Goal: Information Seeking & Learning: Check status

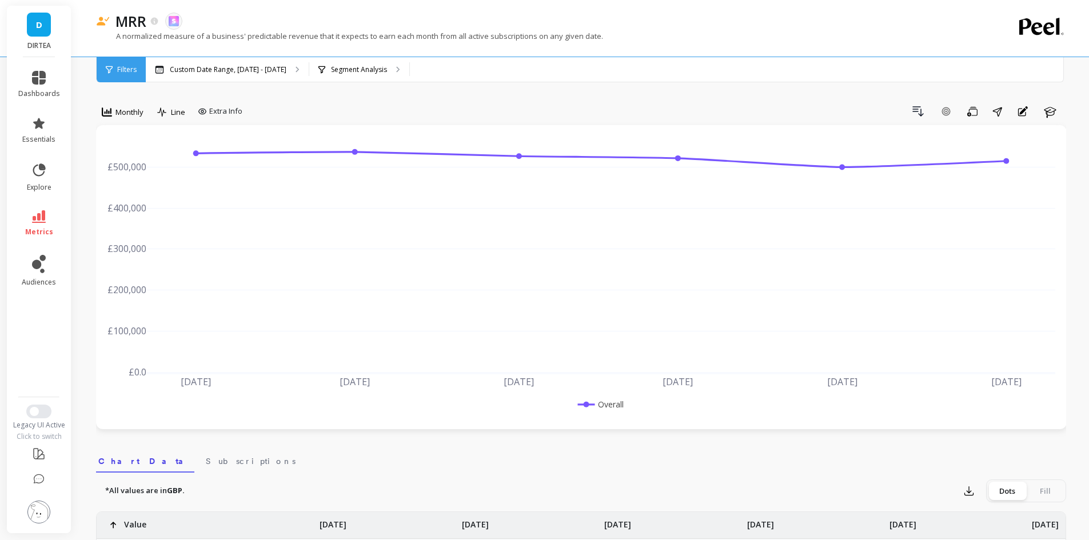
click at [43, 229] on span "metrics" at bounding box center [39, 231] width 28 height 9
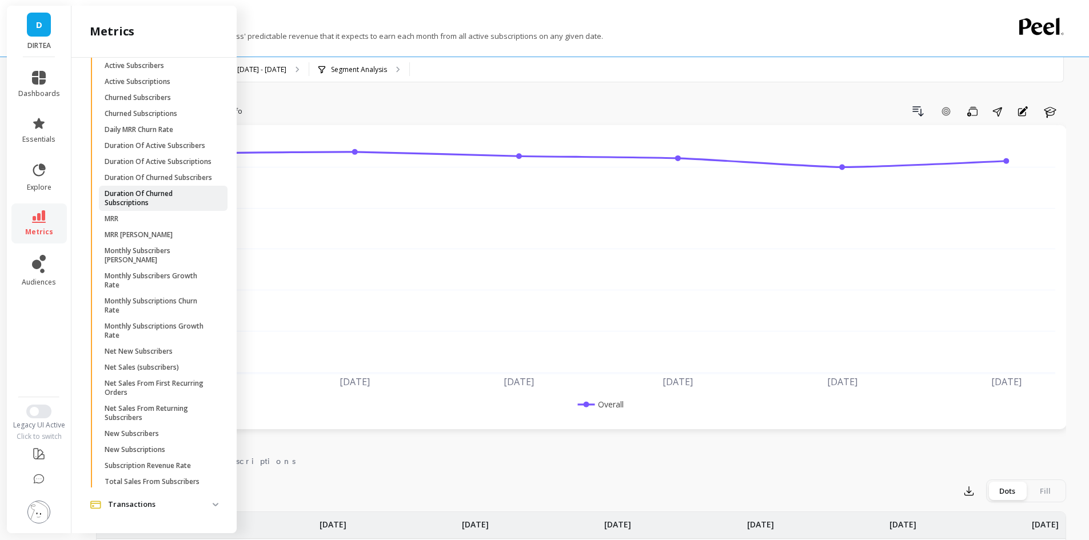
scroll to position [585, 0]
click at [158, 485] on p "Total Sales From Subscribers" at bounding box center [152, 481] width 95 height 9
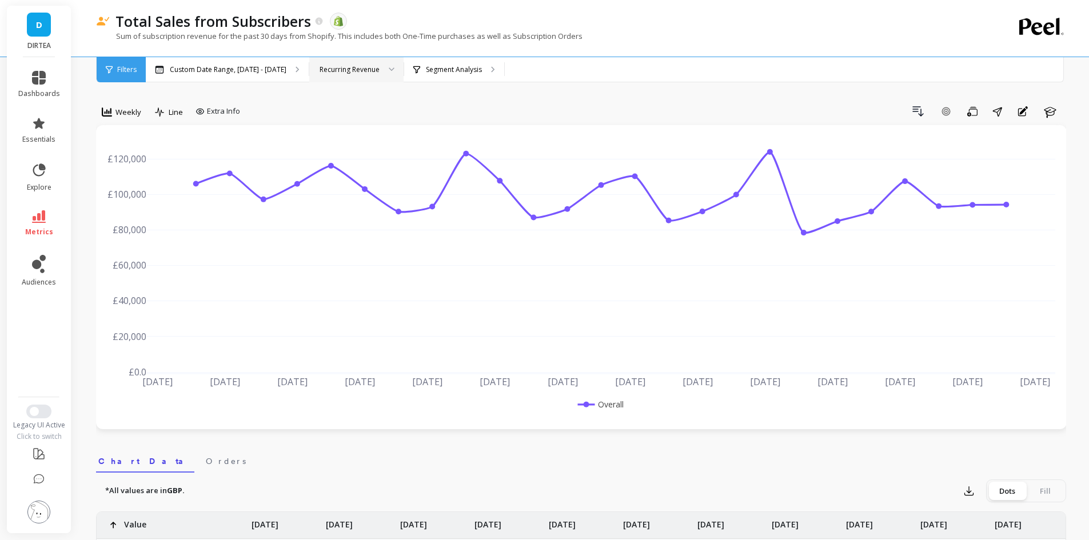
click at [362, 74] on div "Recurring Revenue" at bounding box center [349, 69] width 60 height 11
click at [522, 107] on div "Drill Down Add Goal Save Share Annotations Learn" at bounding box center [655, 111] width 821 height 18
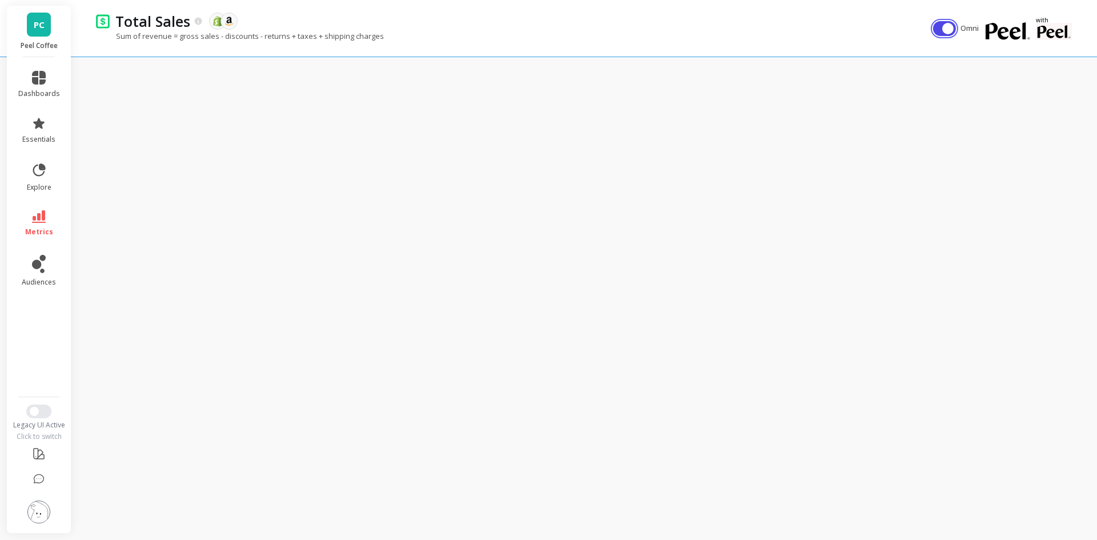
click at [945, 30] on button "button" at bounding box center [944, 28] width 23 height 15
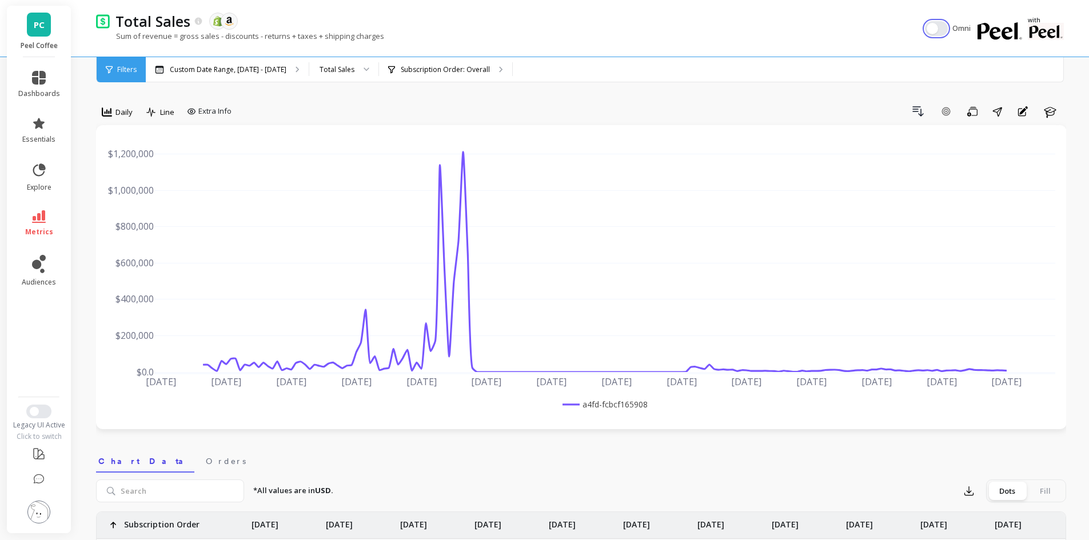
click at [945, 30] on button "button" at bounding box center [936, 28] width 23 height 15
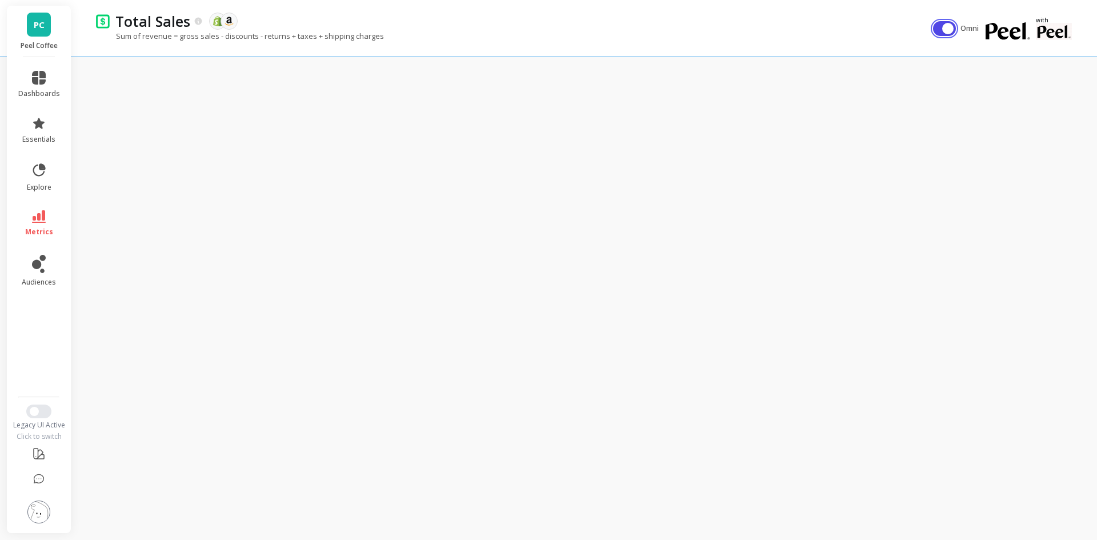
click at [952, 25] on button "button" at bounding box center [944, 28] width 23 height 15
